Goal: Transaction & Acquisition: Purchase product/service

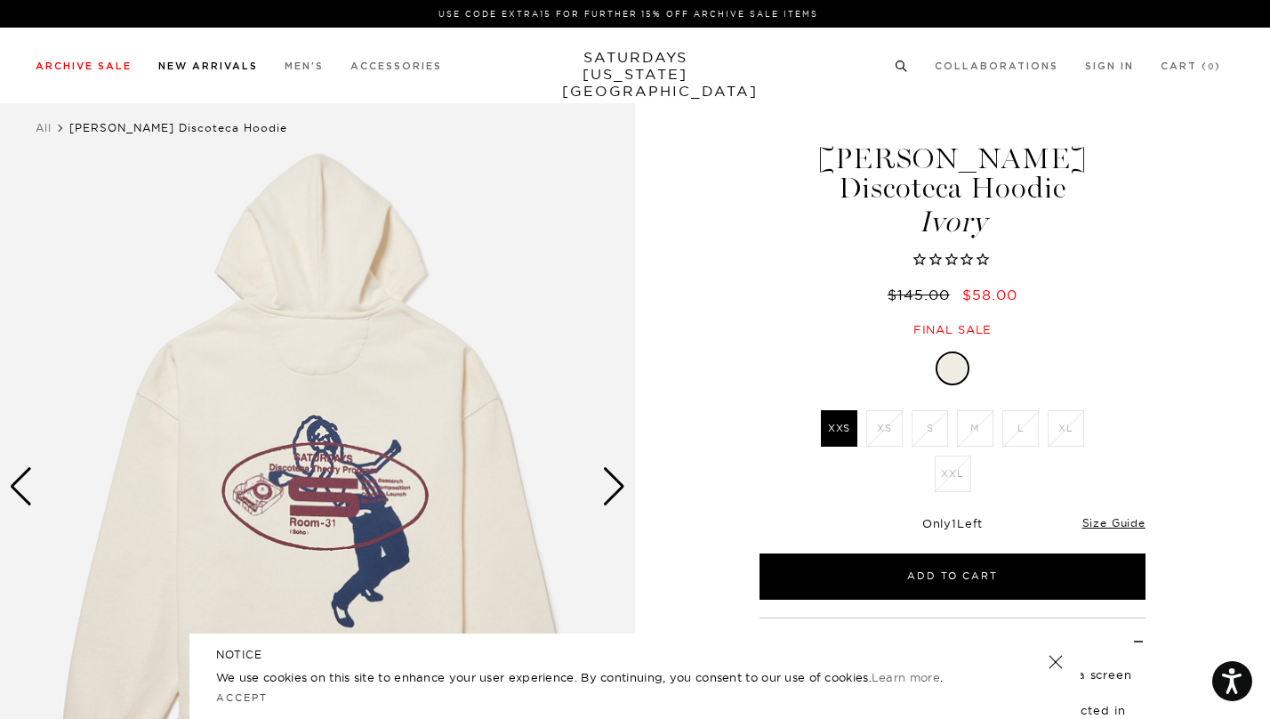
click at [210, 60] on li "New Arrivals" at bounding box center [208, 65] width 100 height 16
click at [216, 67] on link "New Arrivals" at bounding box center [208, 66] width 100 height 10
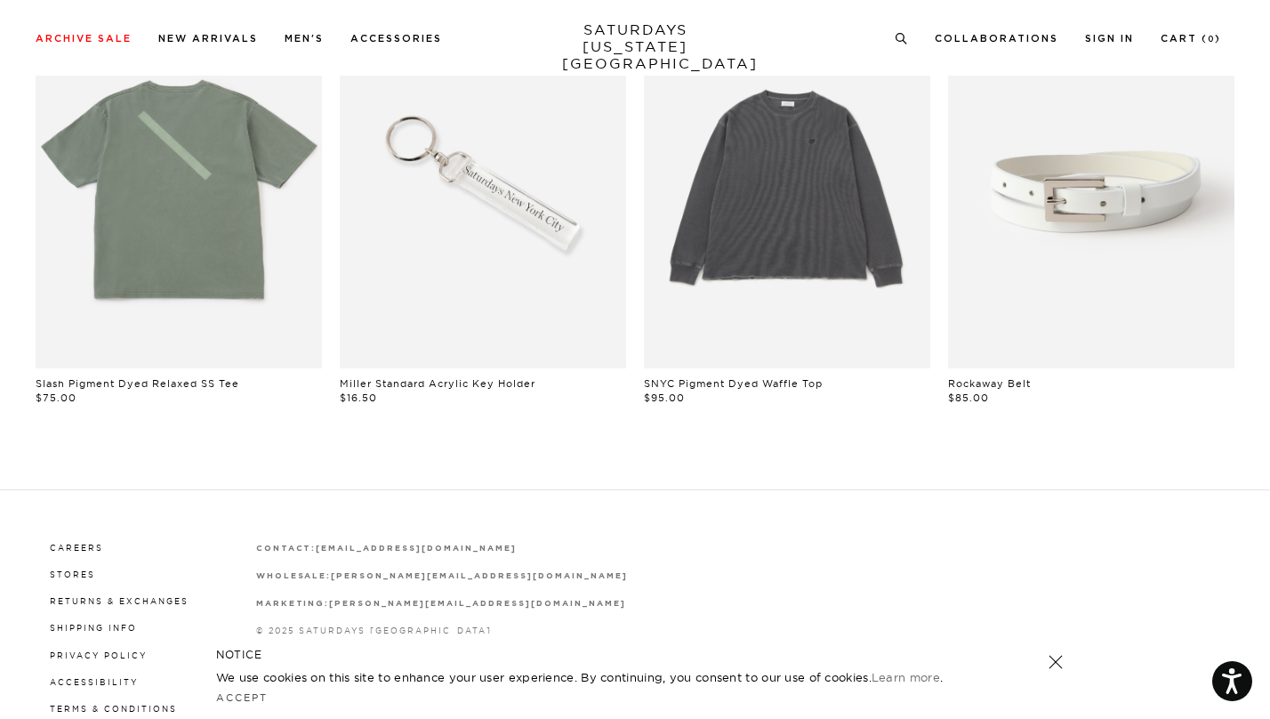
scroll to position [1594, 0]
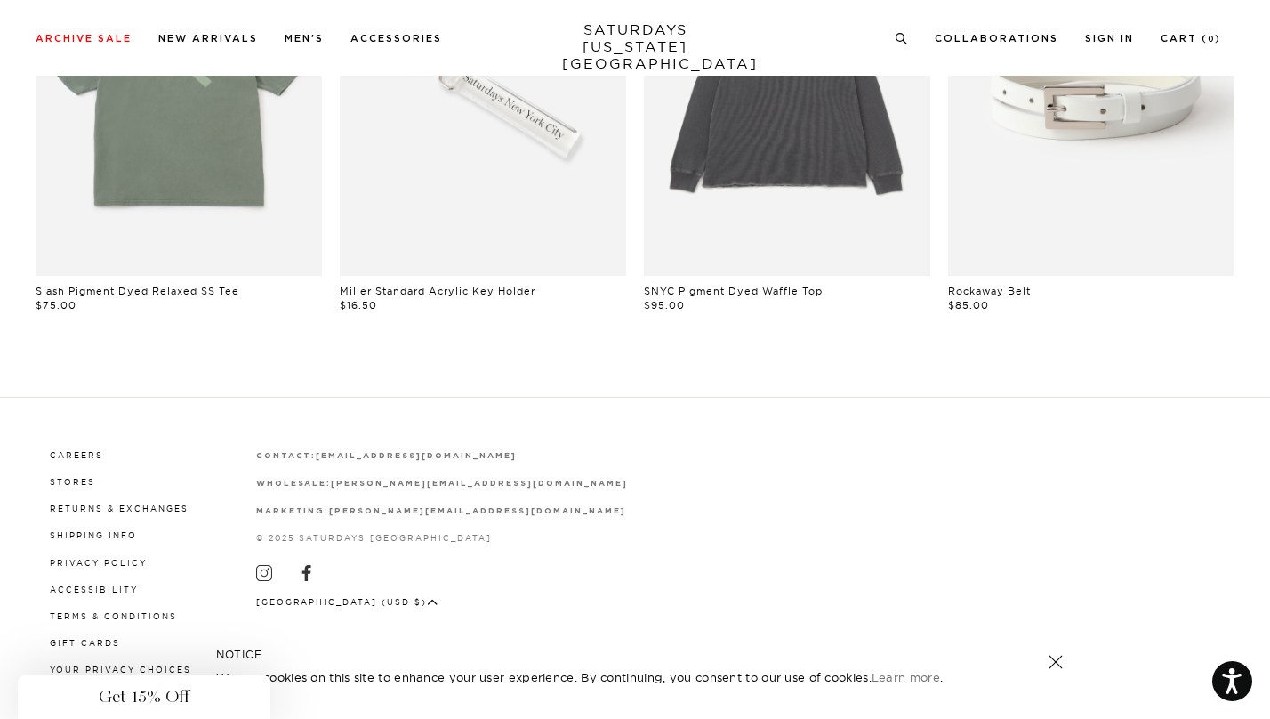
click at [437, 36] on div "Close dialog Be the first to know. Subscribe to emails and receive 15% off your…" at bounding box center [635, 359] width 1270 height 719
click at [334, 36] on ul "Archive Sale Men's Tees Shirts Shorts Swim Knitwear Pants Sweats Women's" at bounding box center [239, 37] width 407 height 16
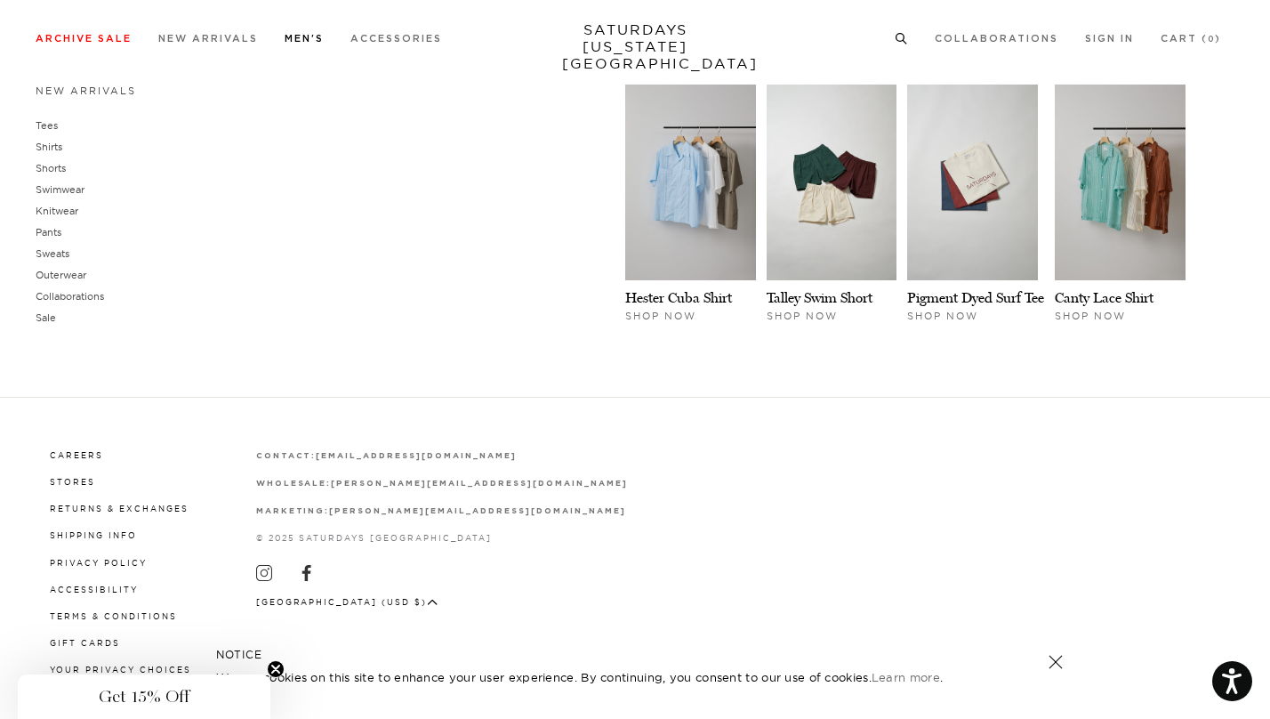
click at [323, 36] on link "Men's" at bounding box center [304, 39] width 39 height 10
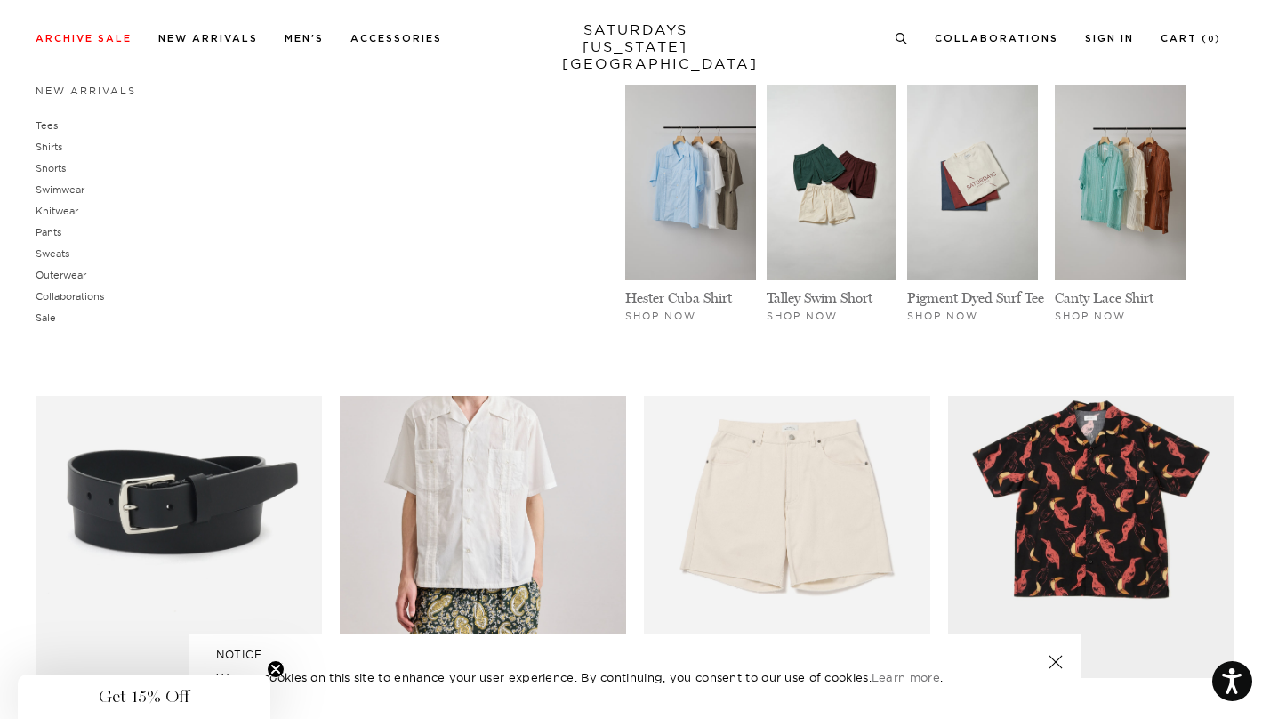
scroll to position [6761, 0]
